Goal: Register for event/course

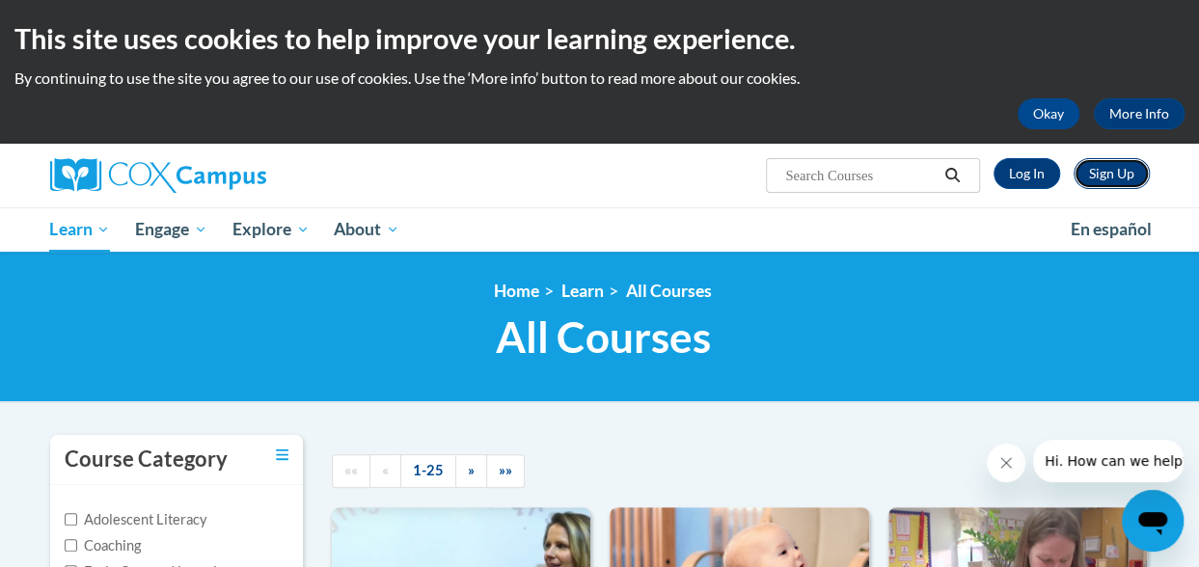
click at [1123, 179] on link "Sign Up" at bounding box center [1112, 173] width 76 height 31
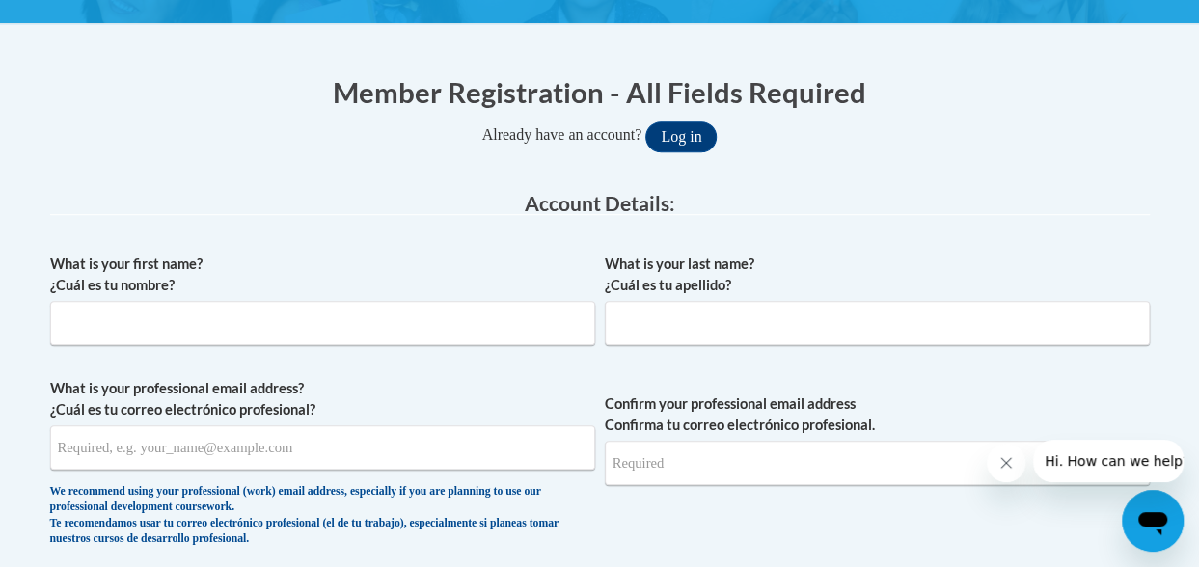
scroll to position [359, 0]
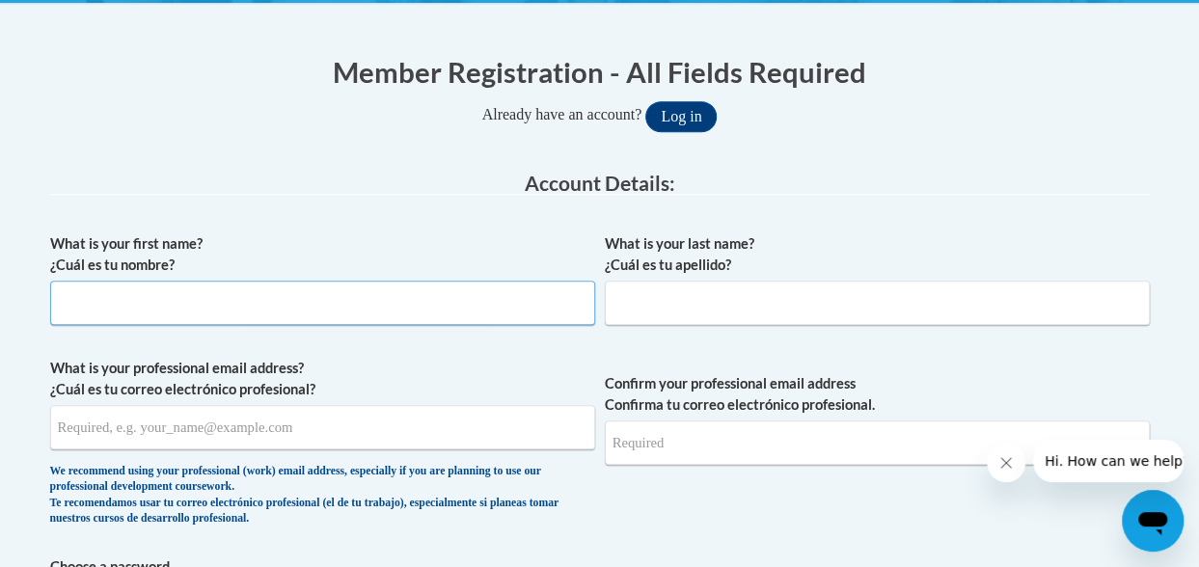
click at [311, 308] on input "What is your first name? ¿Cuál es tu nombre?" at bounding box center [322, 303] width 545 height 44
type input "Maria"
type input "Borrero"
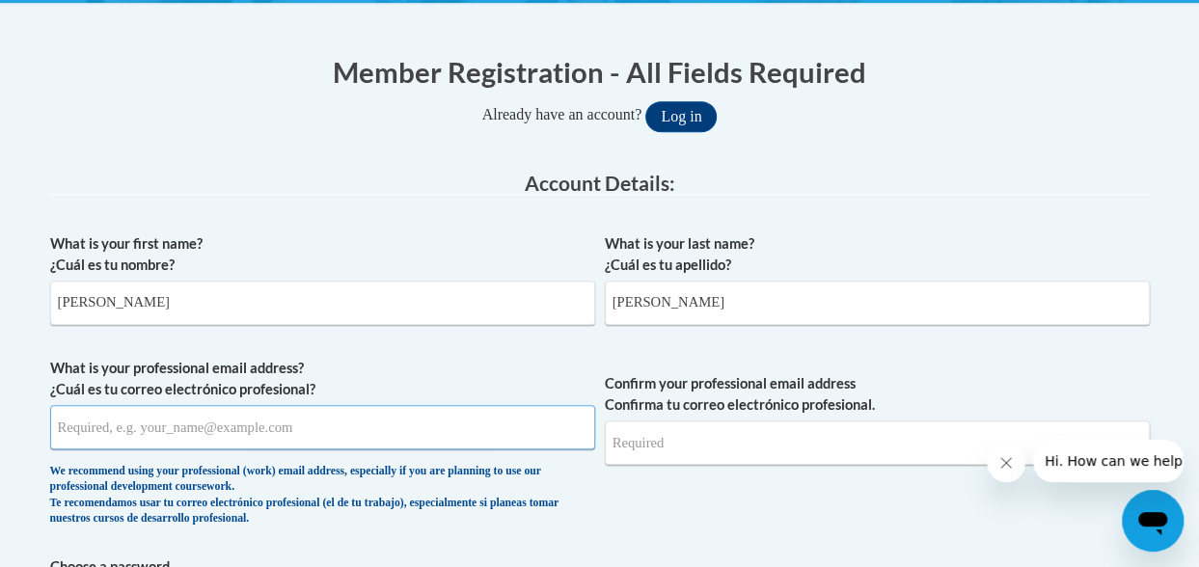
click at [134, 441] on input "What is your professional email address? ¿Cuál es tu correo electrónico profesi…" at bounding box center [322, 427] width 545 height 44
drag, startPoint x: 318, startPoint y: 420, endPoint x: 47, endPoint y: 419, distance: 271.1
type input "mborrero@mnps.org"
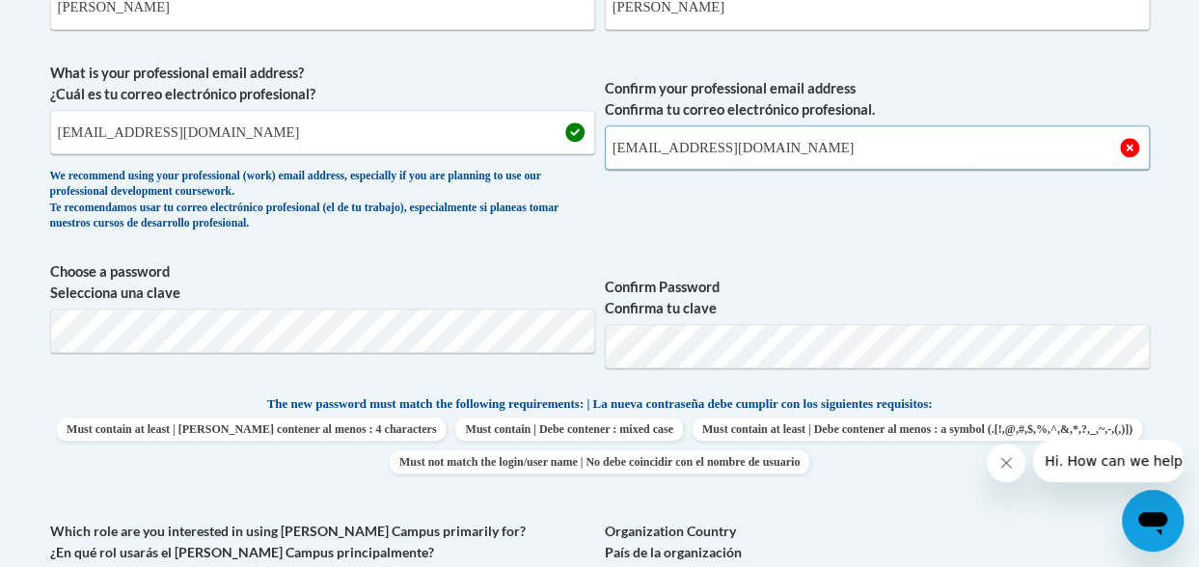
scroll to position [658, 0]
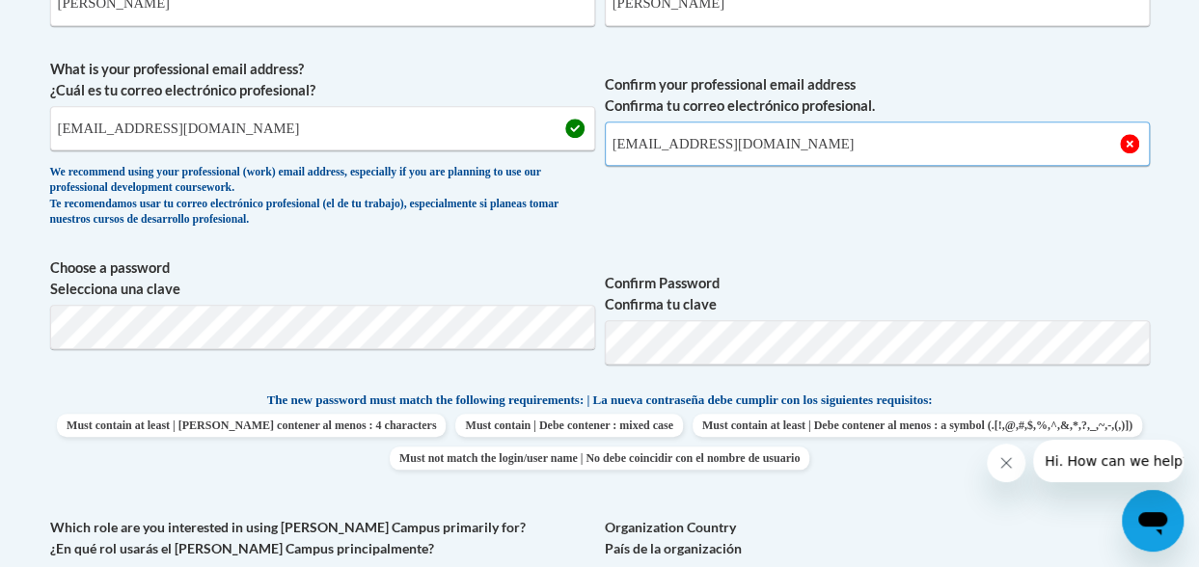
type input "mborrero@mnps.org"
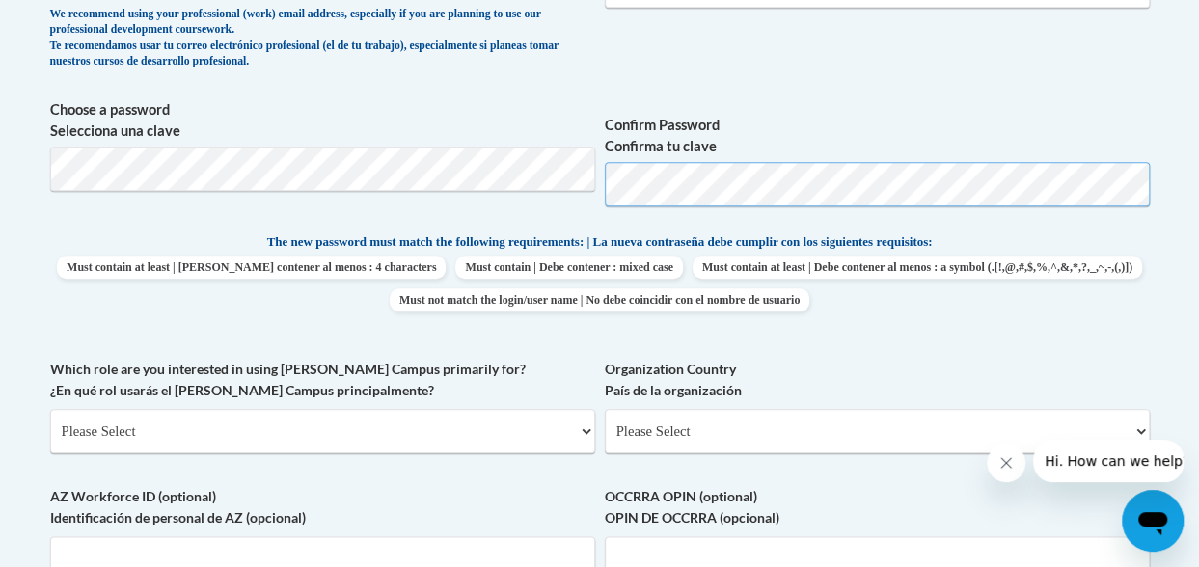
scroll to position [818, 0]
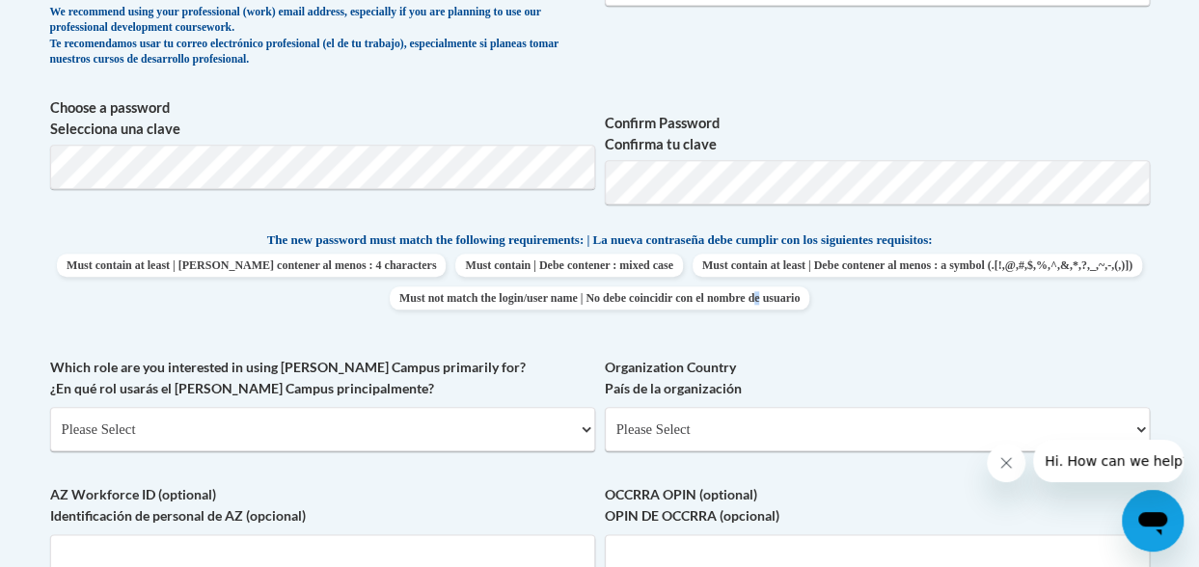
click at [1066, 265] on span "Must contain at least | Debe contener al menos : 4 characters Must contain | De…" at bounding box center [600, 282] width 1100 height 56
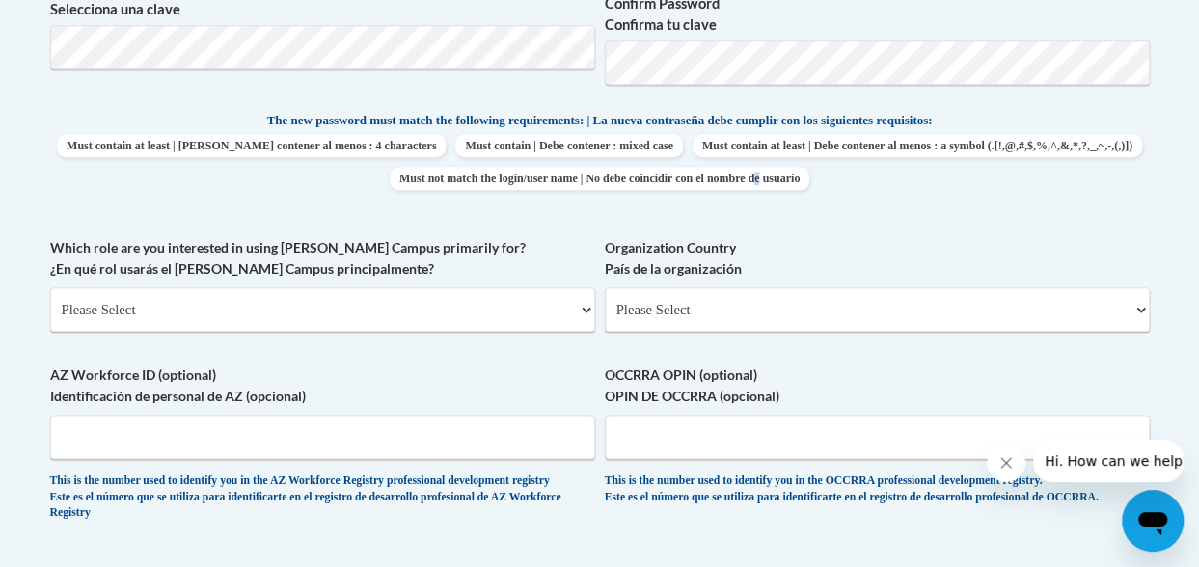
scroll to position [938, 0]
click at [222, 299] on select "Please Select College/University | Colegio/Universidad Community/Nonprofit Part…" at bounding box center [322, 310] width 545 height 44
select select "5a18ea06-2b54-4451-96f2-d152daf9eac5"
click at [50, 288] on select "Please Select College/University | Colegio/Universidad Community/Nonprofit Part…" at bounding box center [322, 310] width 545 height 44
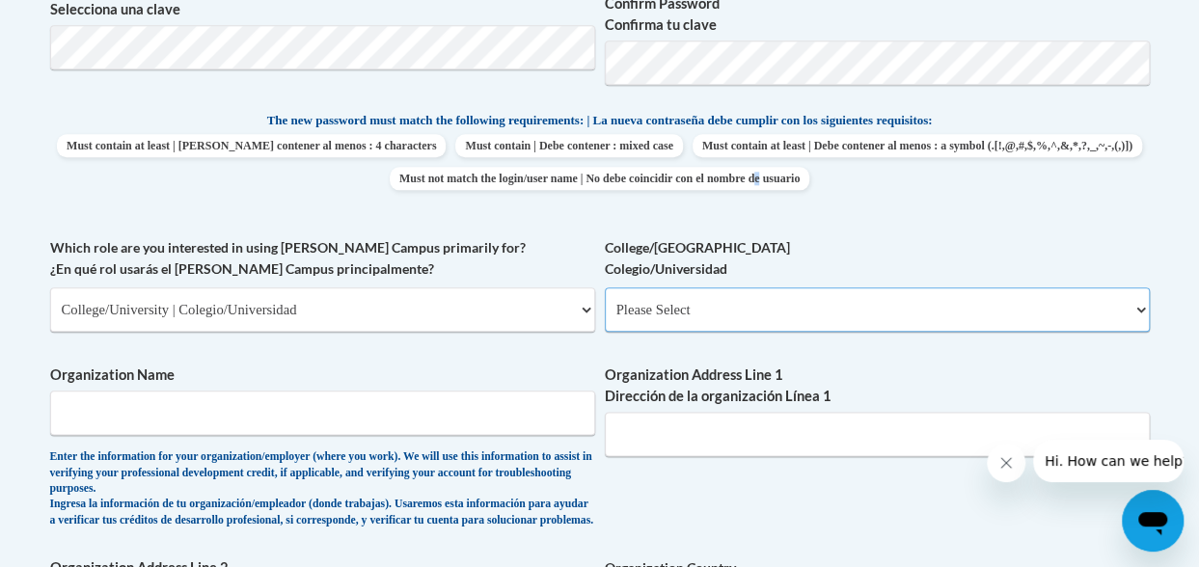
click at [680, 311] on select "Please Select College/University Staff | Empleado universitario College/Univers…" at bounding box center [877, 310] width 545 height 44
select select "99b32b07-cffc-426c-8bf6-0cd77760d84b"
click at [605, 288] on select "Please Select College/University Staff | Empleado universitario College/Univers…" at bounding box center [877, 310] width 545 height 44
click at [245, 429] on input "Organization Name" at bounding box center [322, 413] width 545 height 44
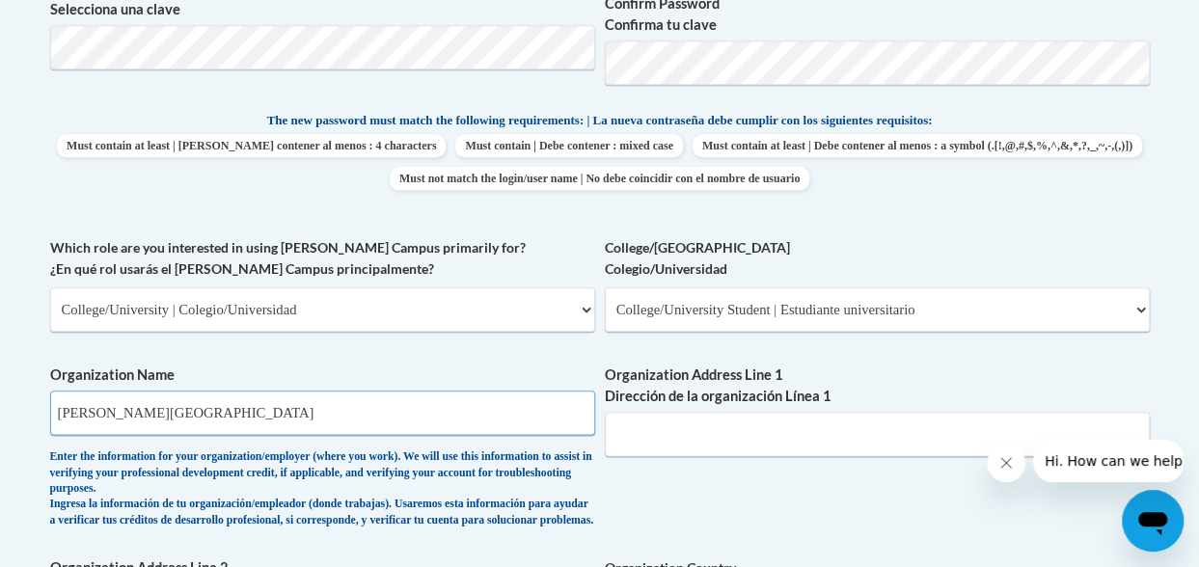
type input "Lipscomb University"
click at [690, 438] on input "Organization Address Line 1 Dirección de la organización Línea 1" at bounding box center [877, 434] width 545 height 44
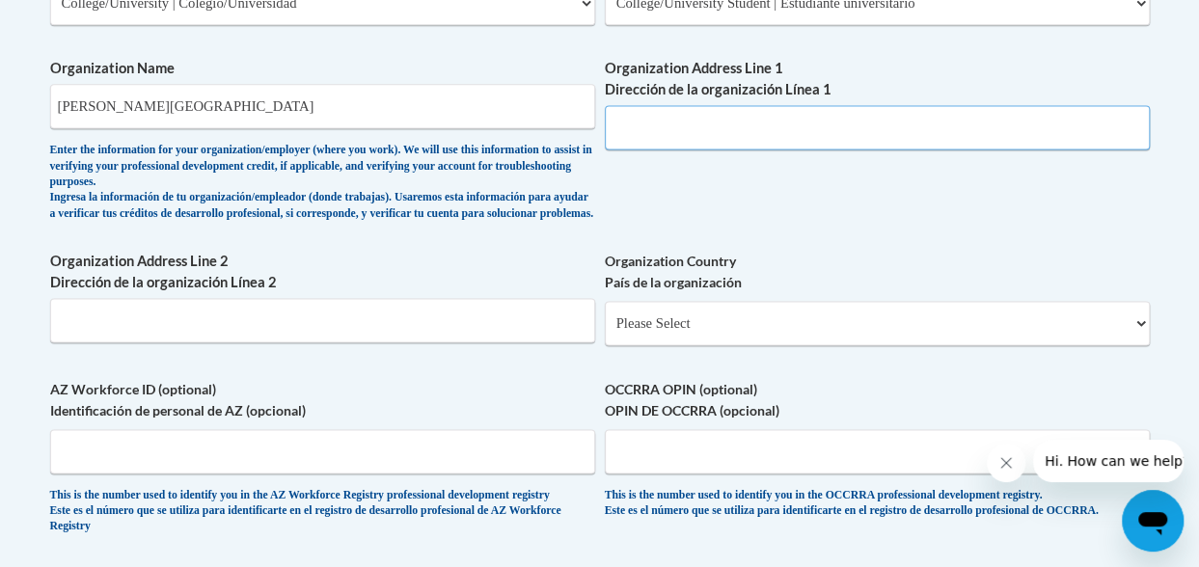
scroll to position [1247, 0]
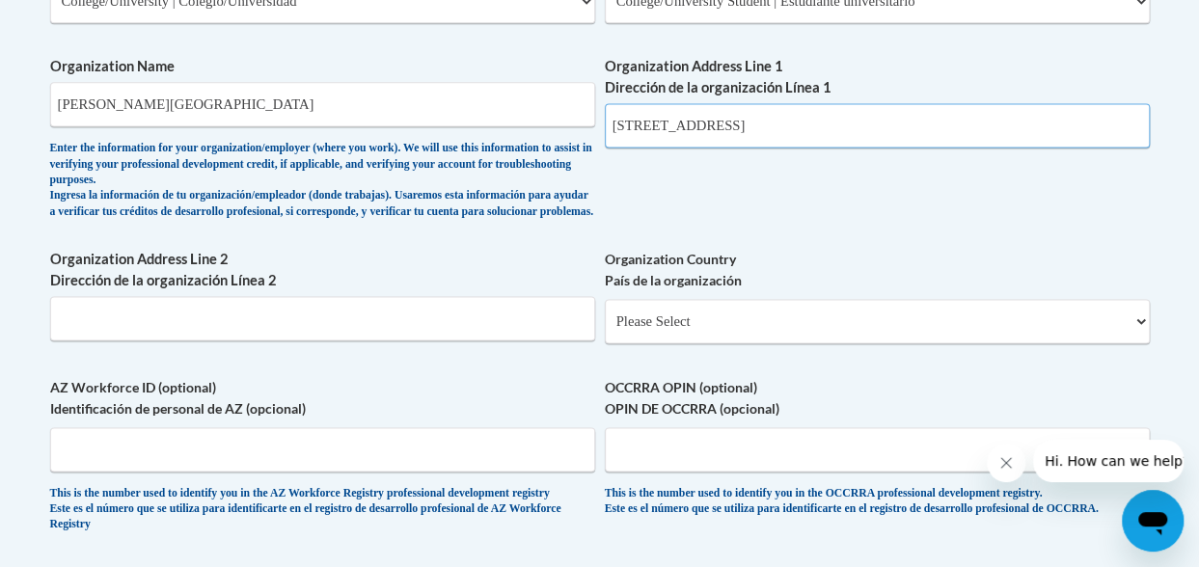
type input "1 University Park Dr"
click at [720, 343] on select "Please Select United States | Estados Unidos Outside of the United States | Fue…" at bounding box center [877, 321] width 545 height 44
select select "ad49bcad-a171-4b2e-b99c-48b446064914"
click at [605, 314] on select "Please Select United States | Estados Unidos Outside of the United States | Fue…" at bounding box center [877, 321] width 545 height 44
select select
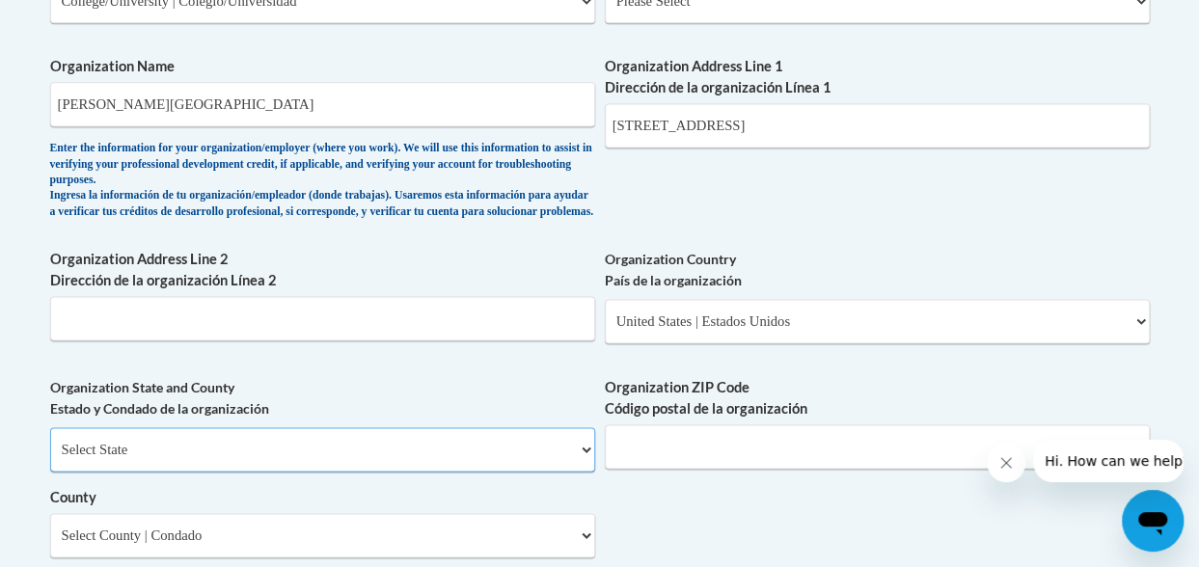
click at [355, 463] on select "Select State Alabama Alaska Arizona Arkansas California Colorado Connecticut De…" at bounding box center [322, 449] width 545 height 44
select select "Tennessee"
click at [50, 442] on select "Select State Alabama Alaska Arizona Arkansas California Colorado Connecticut De…" at bounding box center [322, 449] width 545 height 44
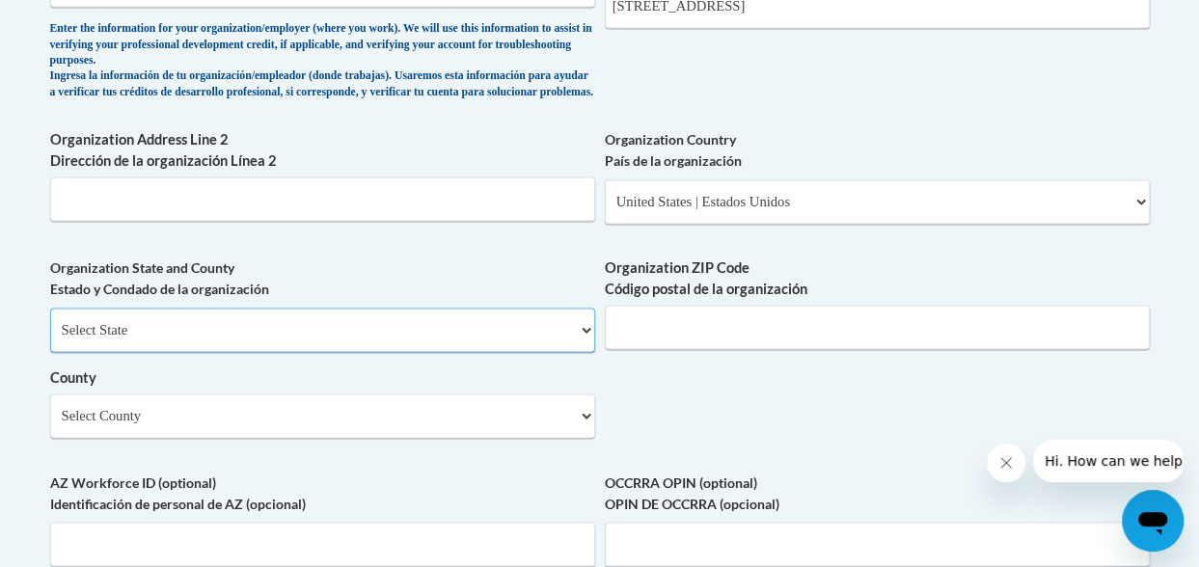
scroll to position [1370, 0]
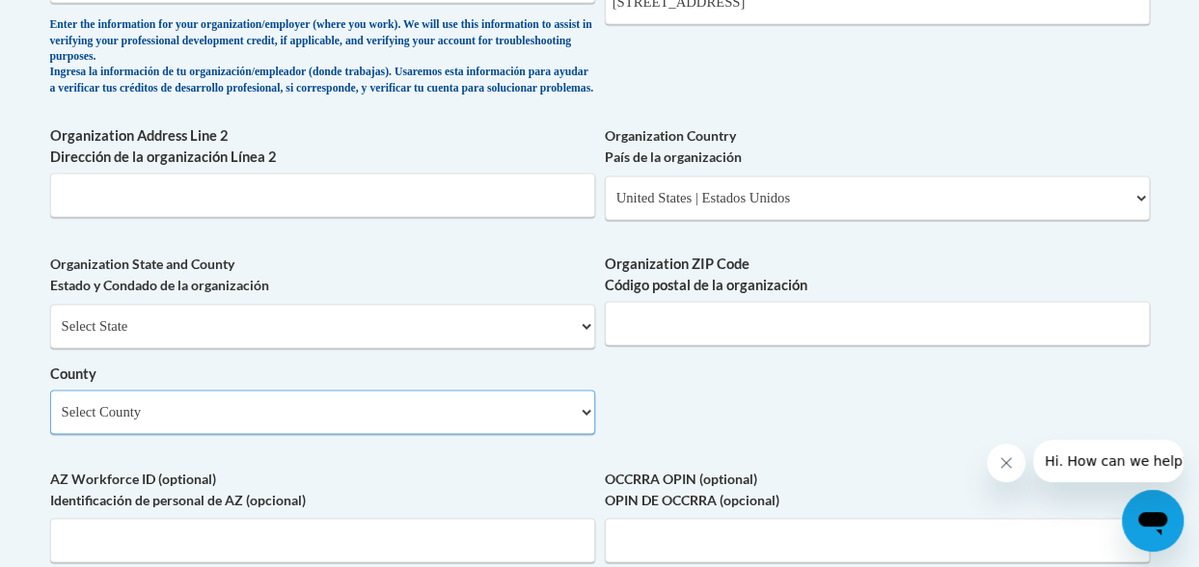
click at [398, 429] on select "Select County Anderson Bedford Benton Bledsoe Blount Bradley Campbell Cannon Ca…" at bounding box center [322, 412] width 545 height 44
select select "Davidson"
click at [50, 404] on select "Select County Anderson Bedford Benton Bledsoe Blount Bradley Campbell Cannon Ca…" at bounding box center [322, 412] width 545 height 44
click at [365, 211] on input "Organization Address Line 2 Dirección de la organización Línea 2" at bounding box center [322, 195] width 545 height 44
type input "Nashville"
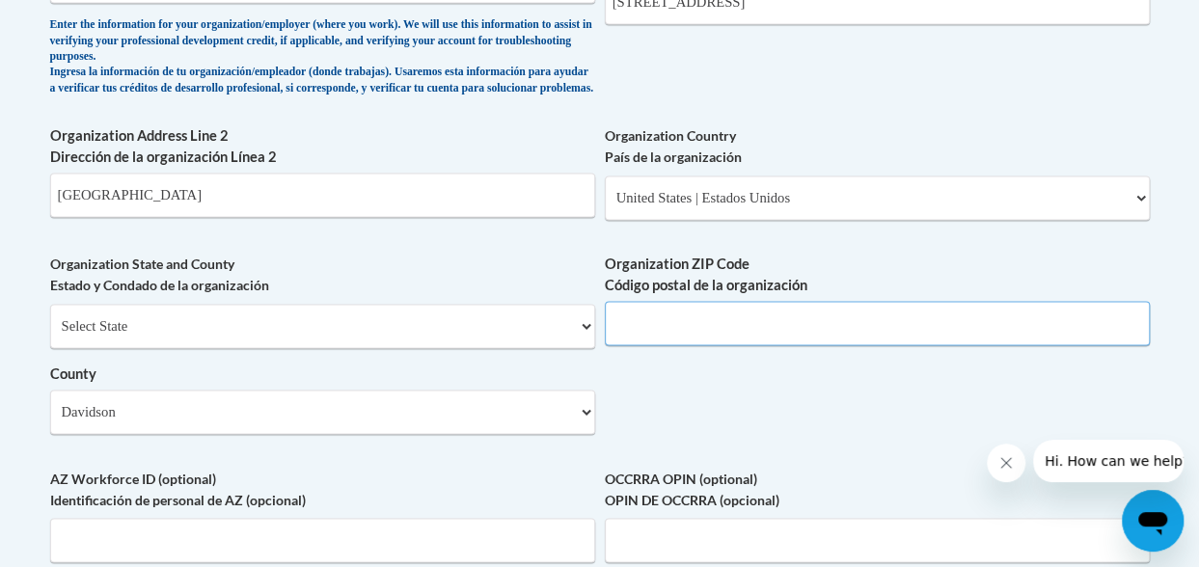
click at [749, 338] on input "Organization ZIP Code Código postal de la organización" at bounding box center [877, 323] width 545 height 44
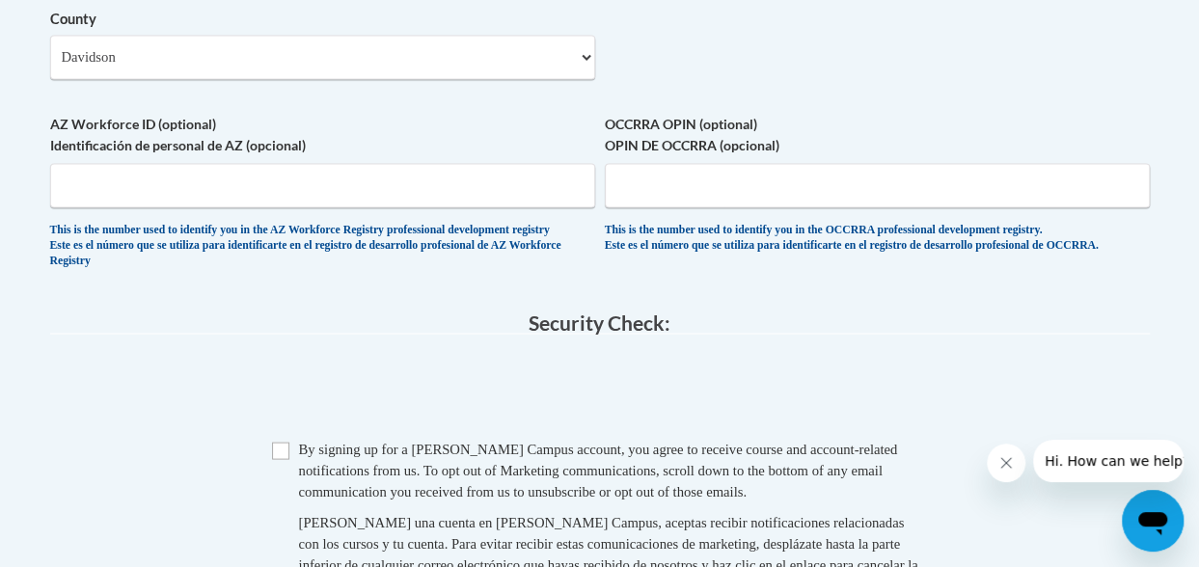
scroll to position [1727, 0]
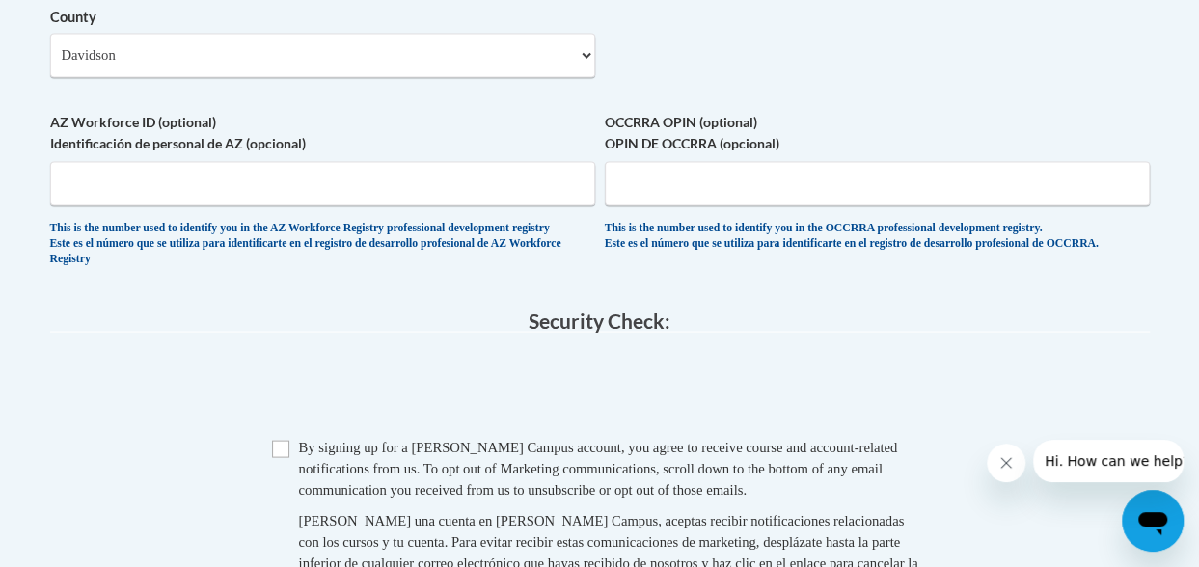
type input "37204"
click at [272, 457] on input "Checkbox" at bounding box center [280, 448] width 17 height 17
checkbox input "true"
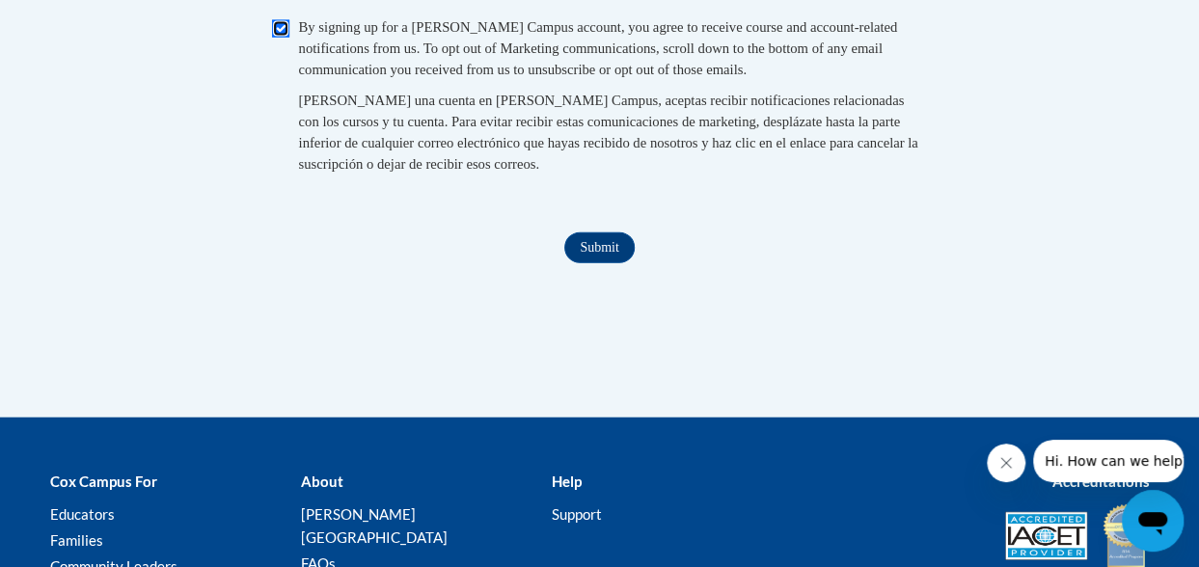
scroll to position [2162, 0]
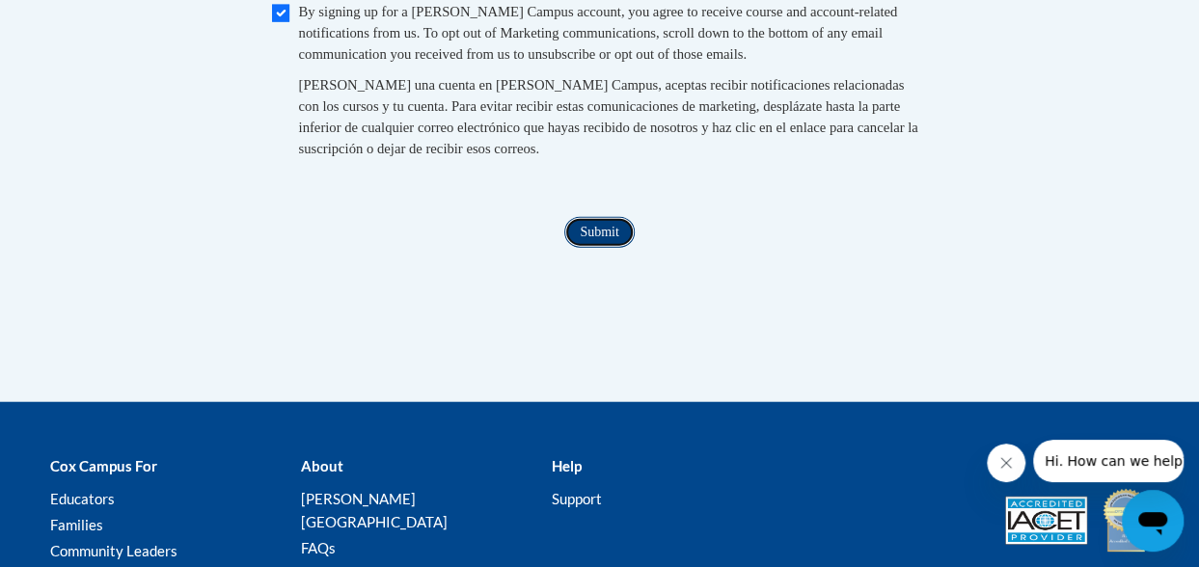
click at [600, 248] on input "Submit" at bounding box center [598, 232] width 69 height 31
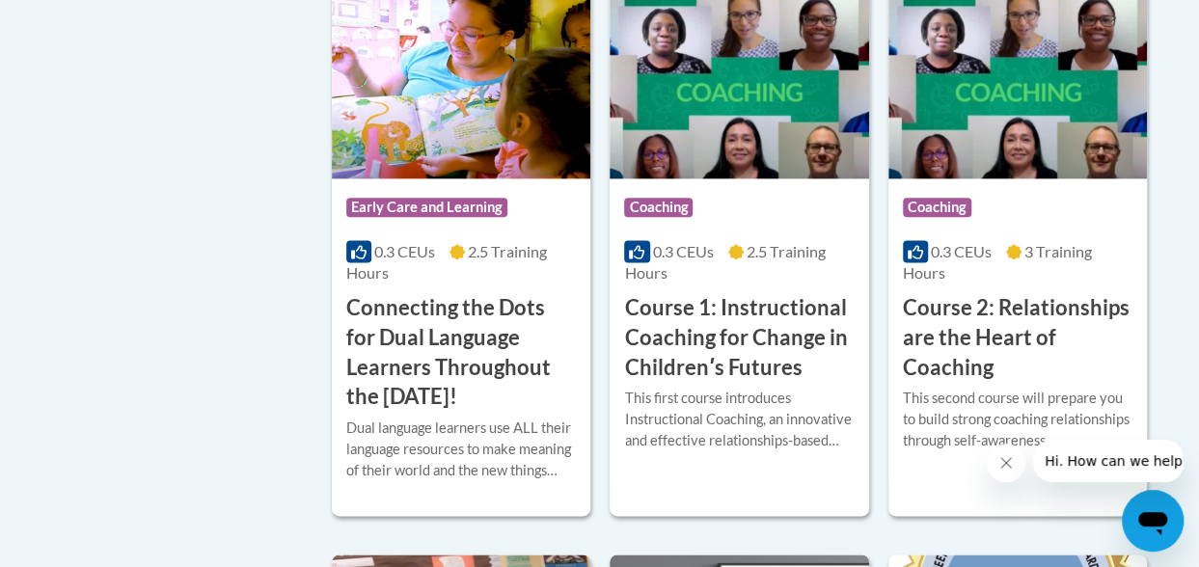
scroll to position [1128, 0]
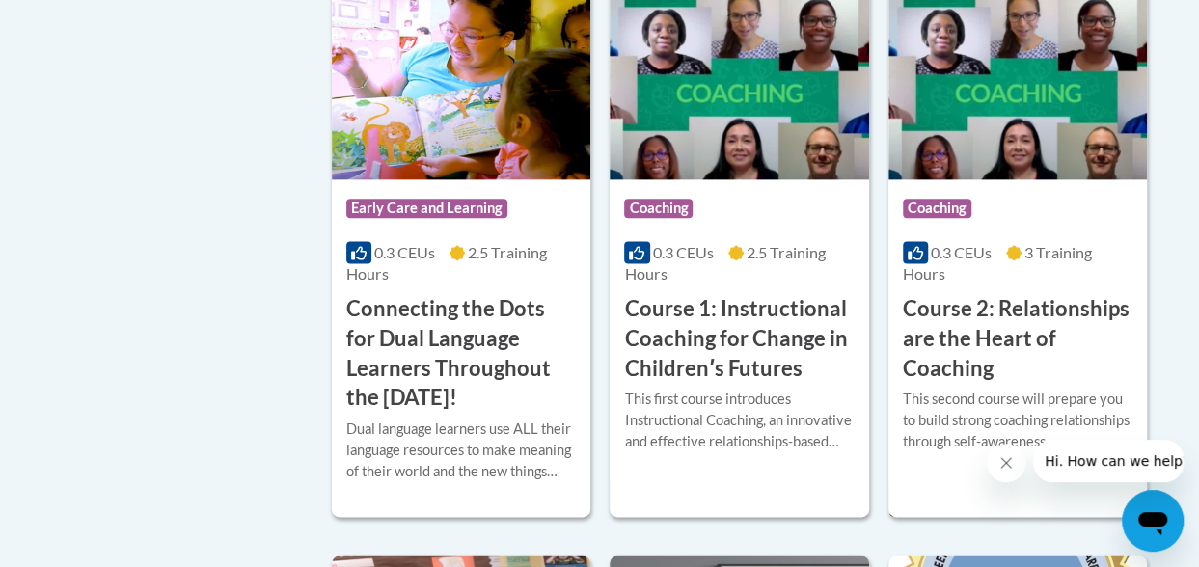
click at [1001, 308] on h3 "Course 2: Relationships are the Heart of Coaching" at bounding box center [1018, 338] width 230 height 89
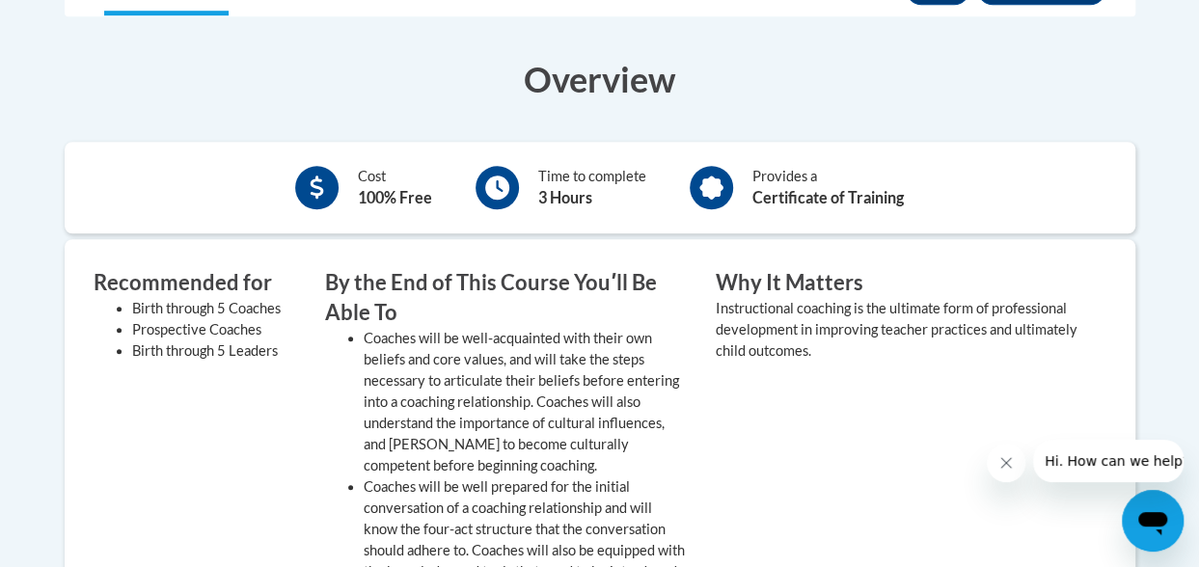
scroll to position [602, 0]
